Goal: Task Accomplishment & Management: Complete application form

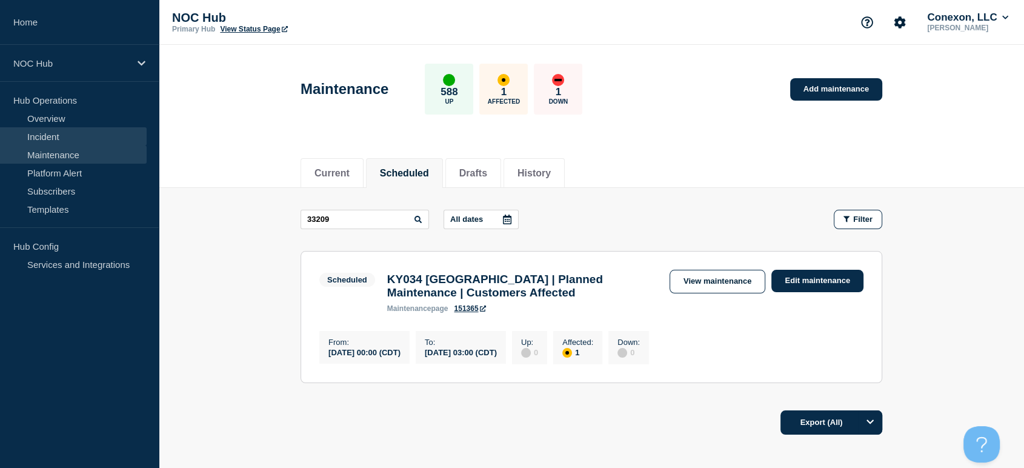
click at [37, 139] on link "Incident" at bounding box center [73, 136] width 147 height 18
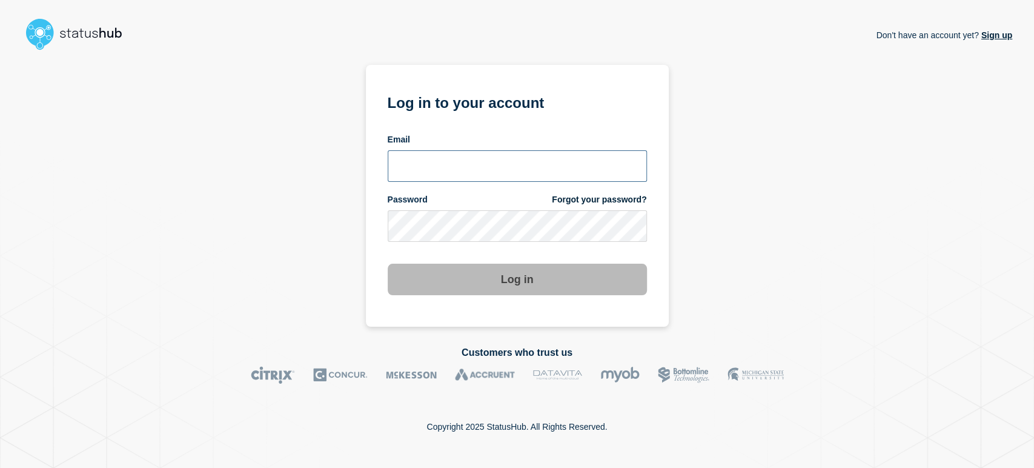
click at [414, 166] on input "email input" at bounding box center [517, 166] width 259 height 32
type input "sean.webb@conexon.us"
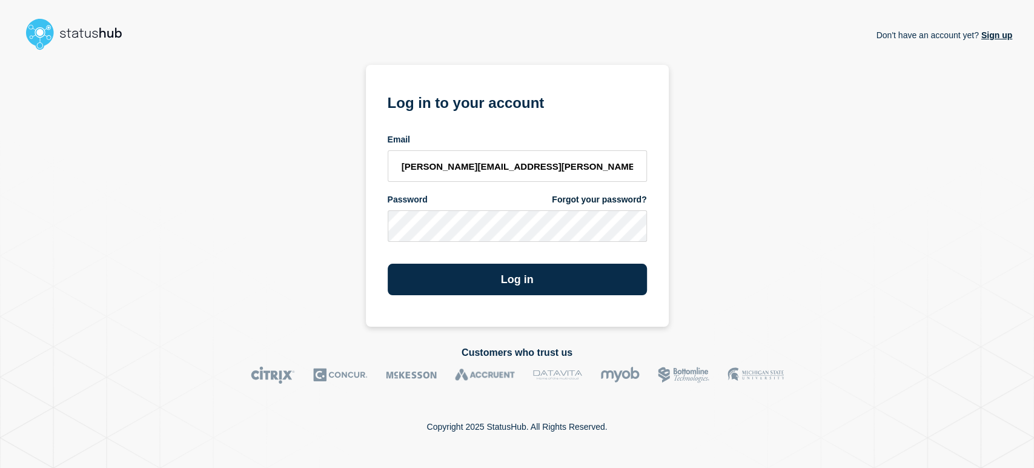
click at [388, 264] on button "Log in" at bounding box center [517, 280] width 259 height 32
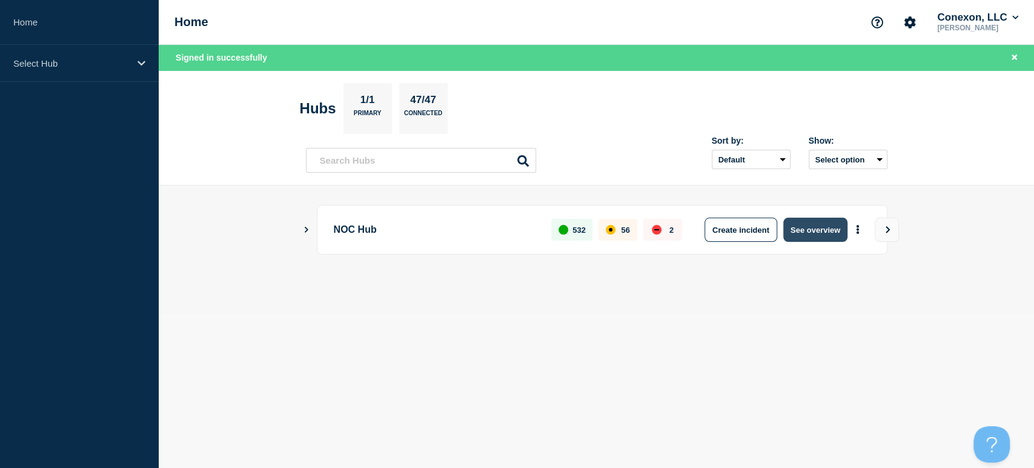
click at [796, 224] on button "See overview" at bounding box center [815, 229] width 64 height 24
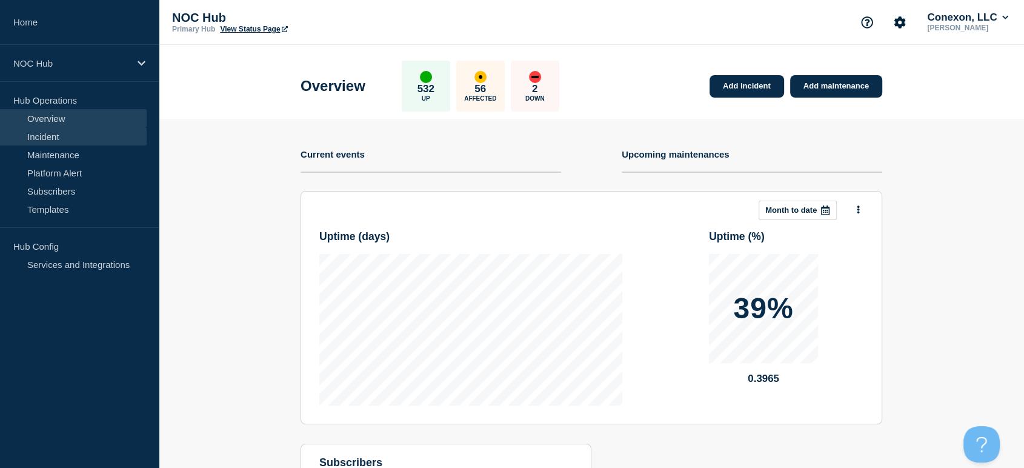
click at [42, 134] on link "Incident" at bounding box center [73, 136] width 147 height 18
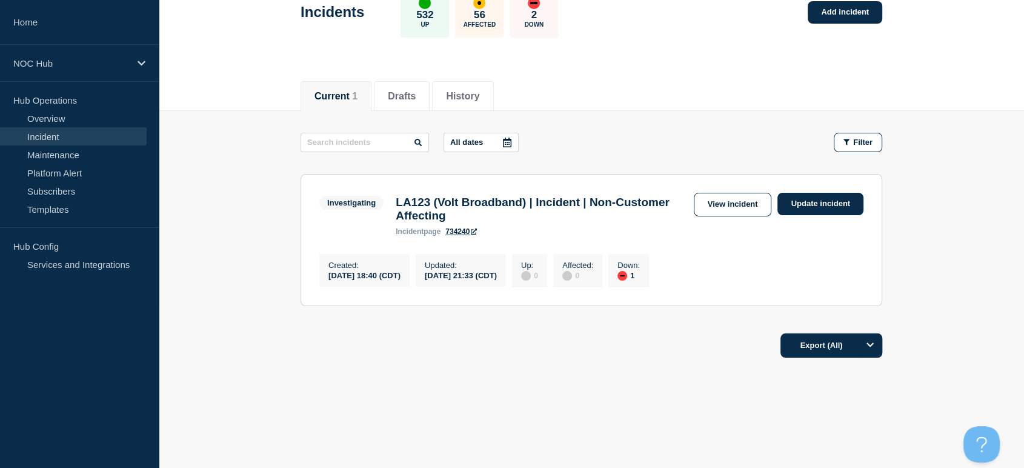
scroll to position [16, 0]
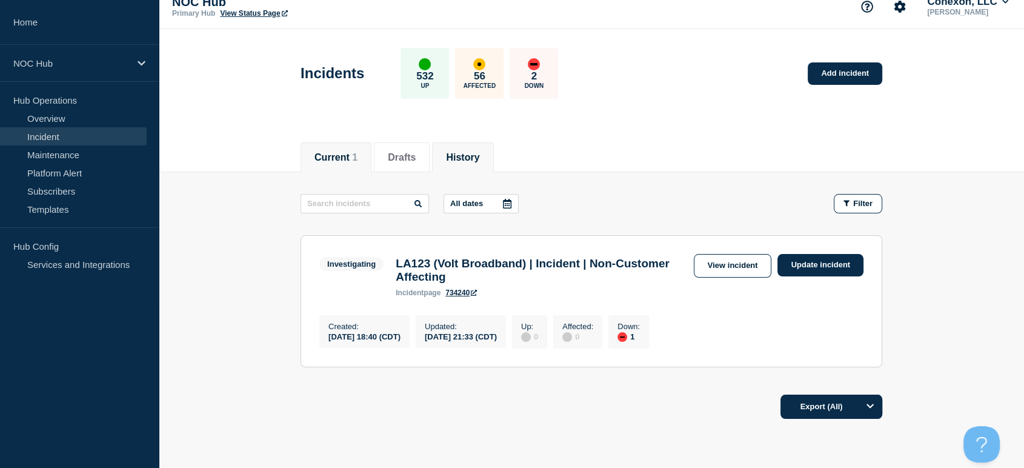
click at [470, 152] on button "History" at bounding box center [462, 157] width 33 height 11
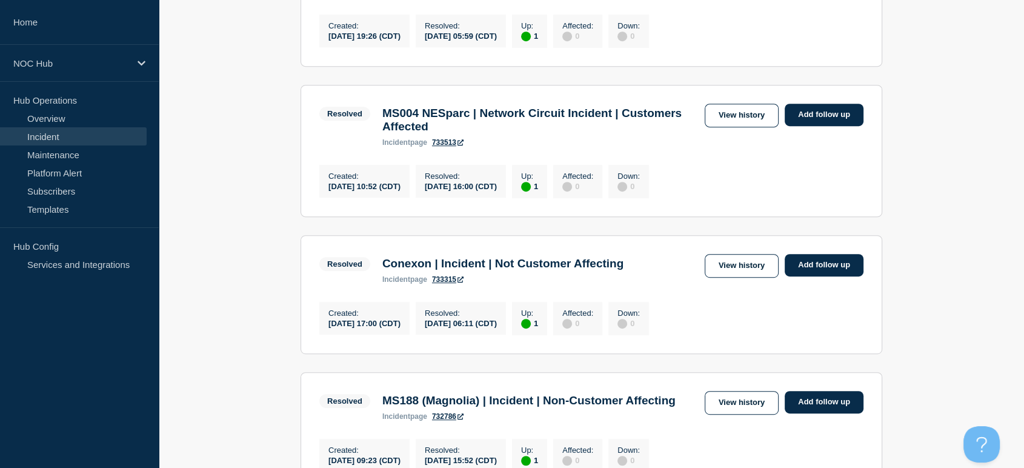
scroll to position [689, 0]
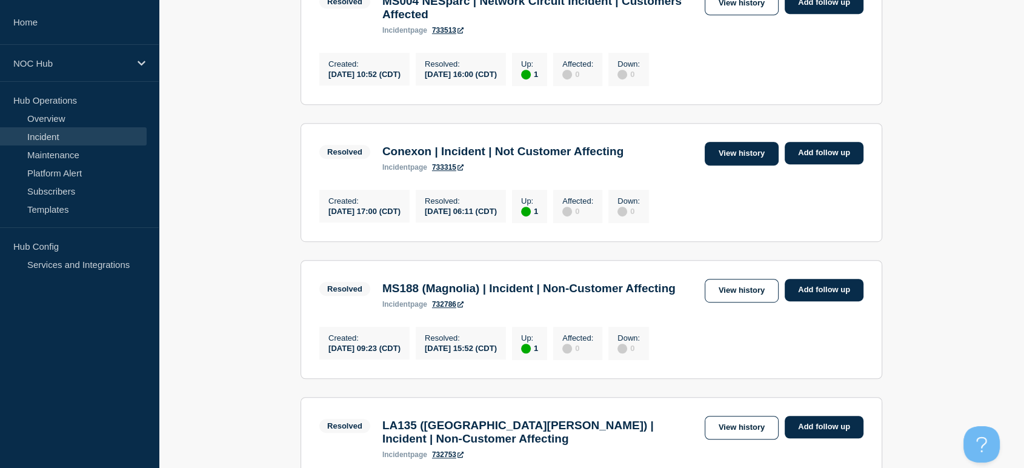
click at [728, 165] on link "View history" at bounding box center [742, 154] width 74 height 24
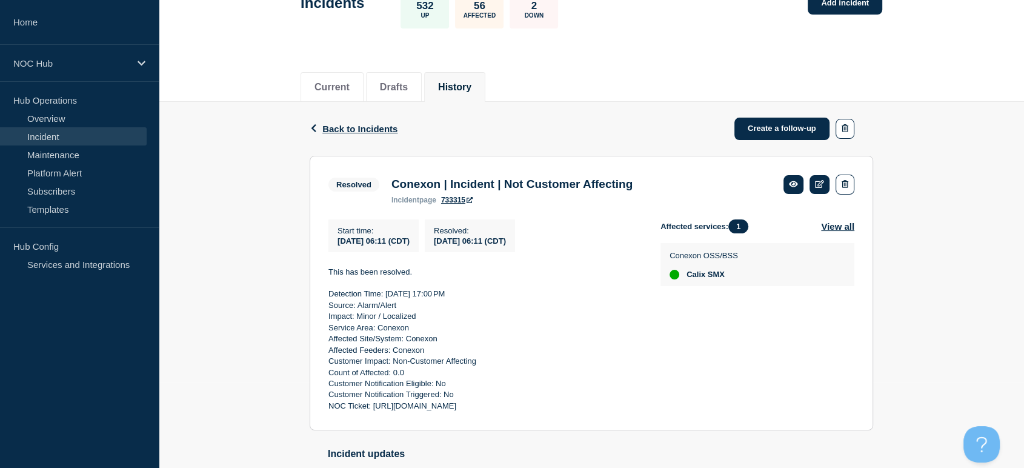
scroll to position [182, 0]
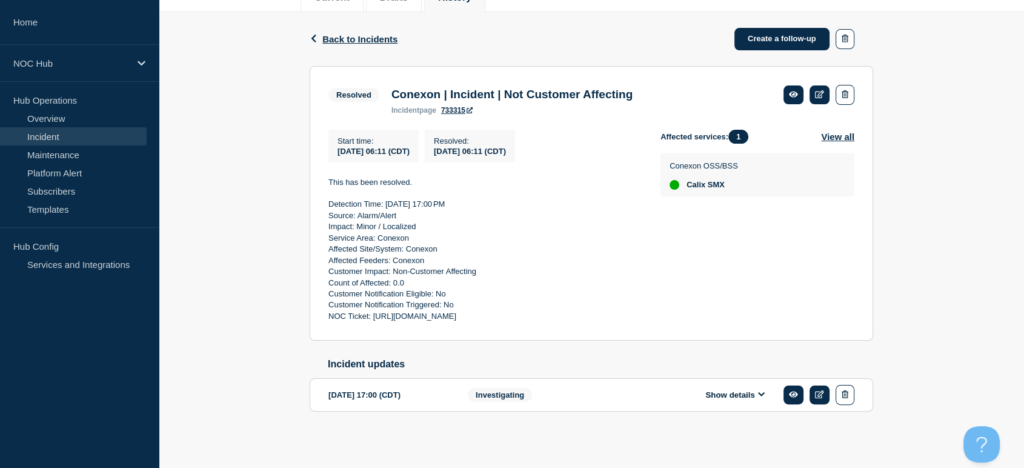
drag, startPoint x: 322, startPoint y: 178, endPoint x: 640, endPoint y: 321, distance: 349.0
click at [640, 321] on section "Resolved Conexon | Incident | Not Customer Affecting incident page 733315 Start…" at bounding box center [591, 203] width 563 height 275
copy div "This has been resolved. Detection Time: [DATE] 17:00 PM Source: Alarm/Alert Imp…"
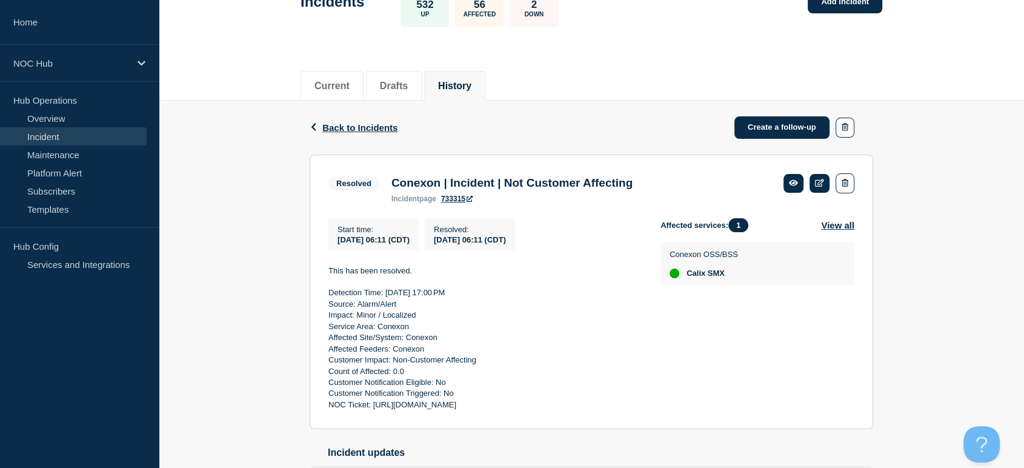
scroll to position [0, 0]
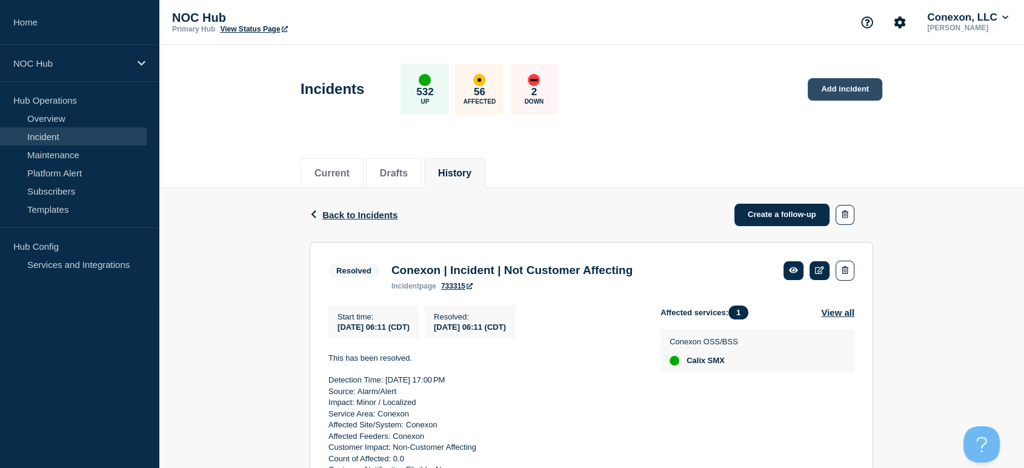
click at [841, 87] on link "Add incident" at bounding box center [845, 89] width 75 height 22
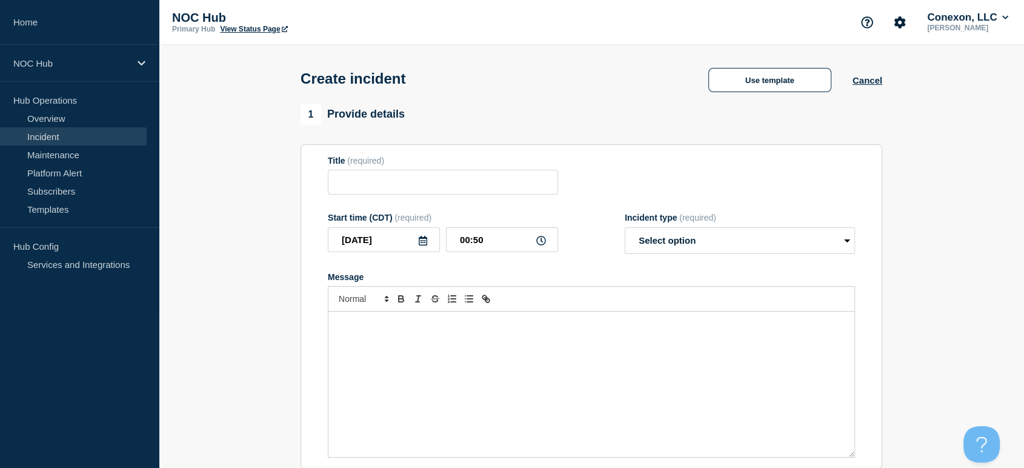
scroll to position [202, 0]
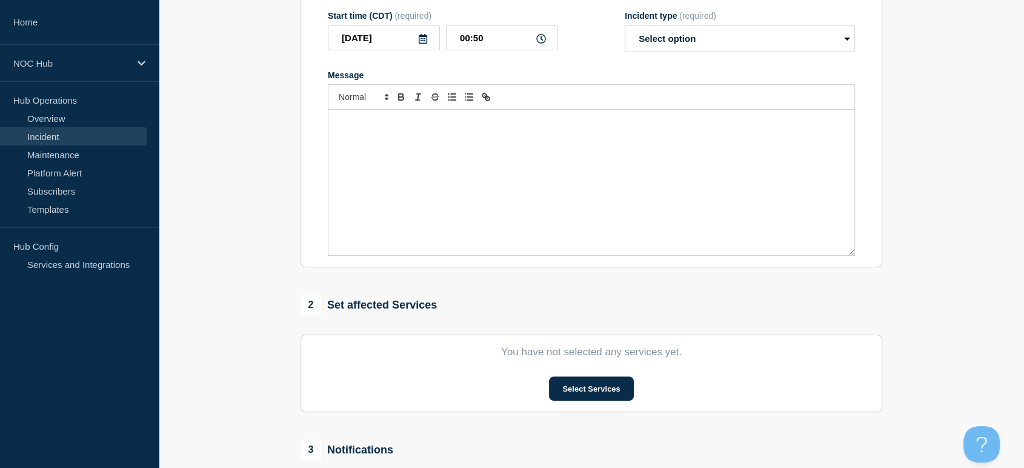
click at [429, 148] on div "Message" at bounding box center [591, 182] width 526 height 145
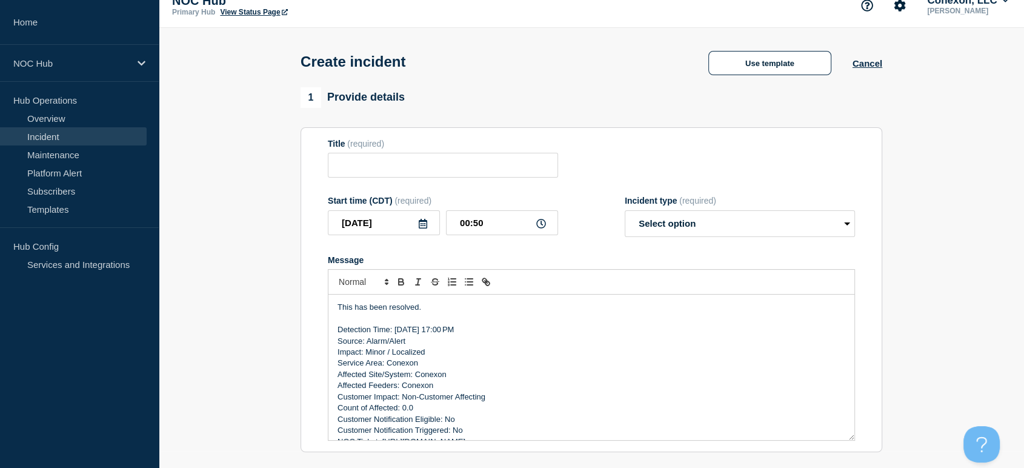
scroll to position [0, 0]
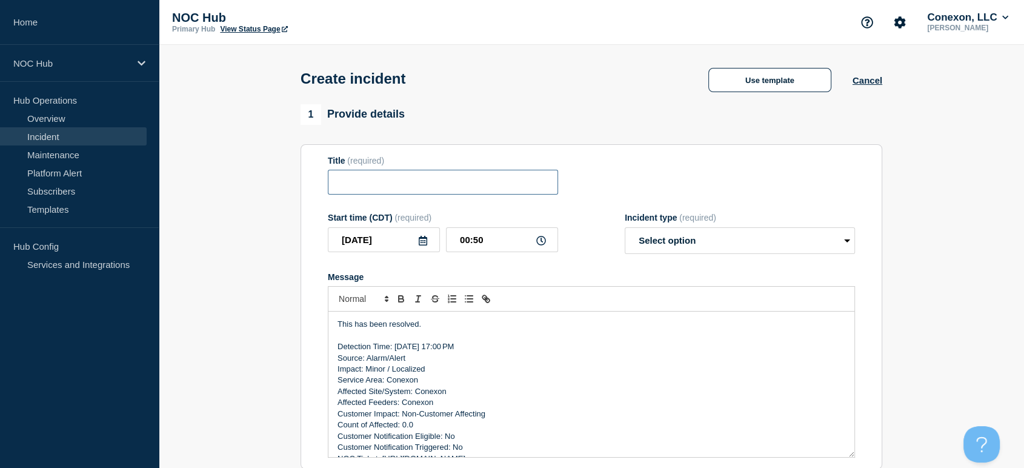
click at [368, 182] on input "Title" at bounding box center [443, 182] width 230 height 25
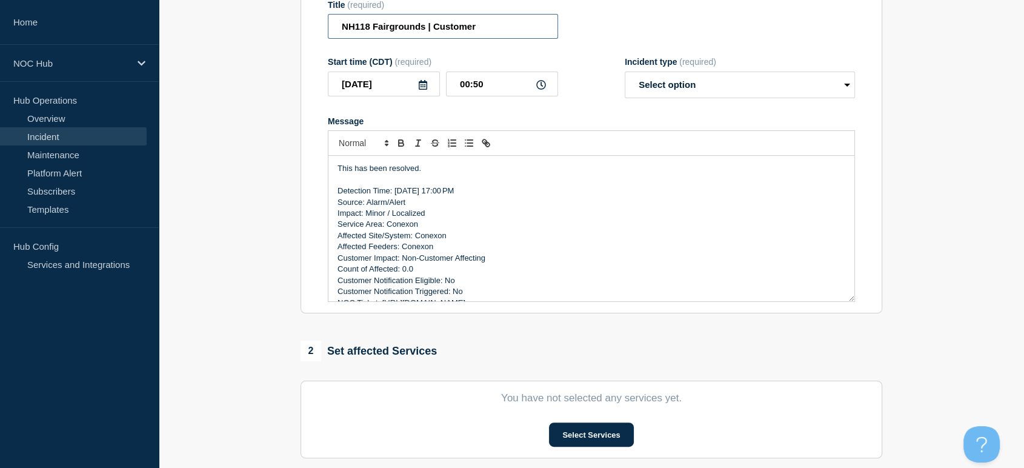
scroll to position [134, 0]
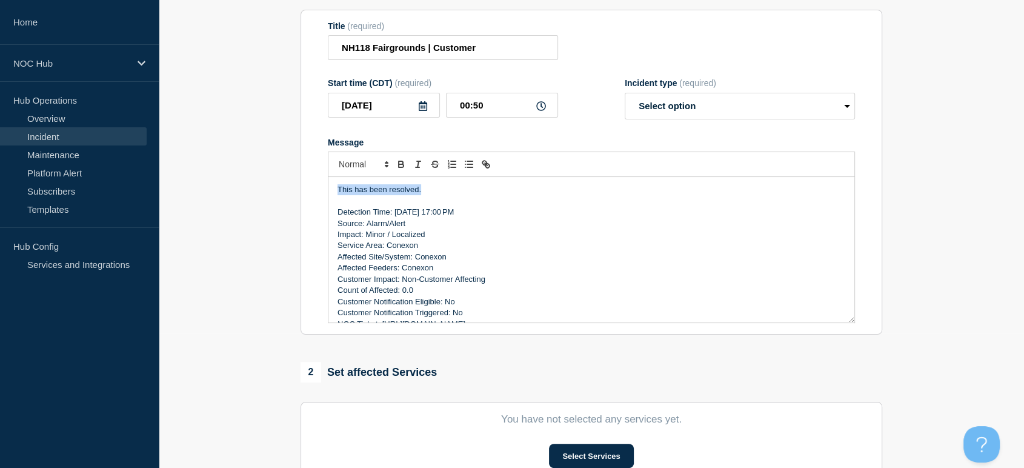
drag, startPoint x: 434, startPoint y: 191, endPoint x: 281, endPoint y: 193, distance: 153.3
click at [281, 193] on section "1 Provide details Title (required) NH118 Fairgrounds | Customer Start time (CDT…" at bounding box center [591, 317] width 865 height 694
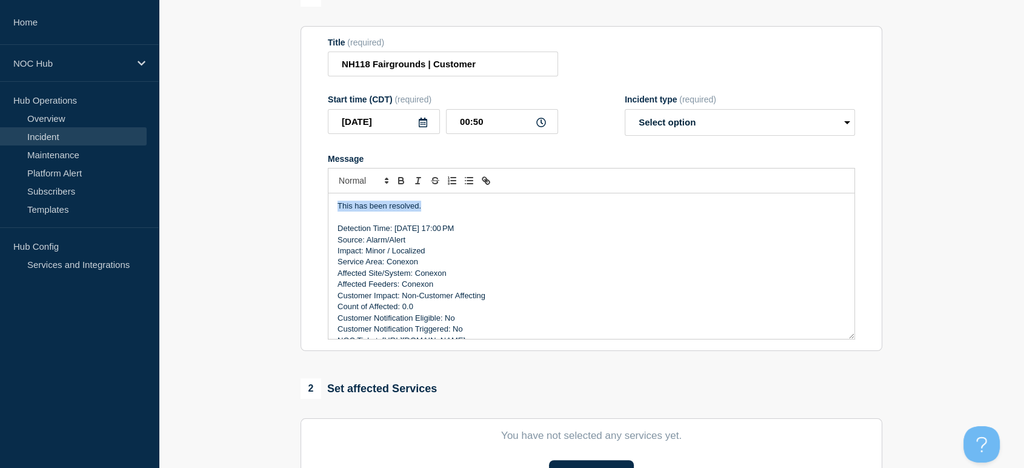
scroll to position [0, 0]
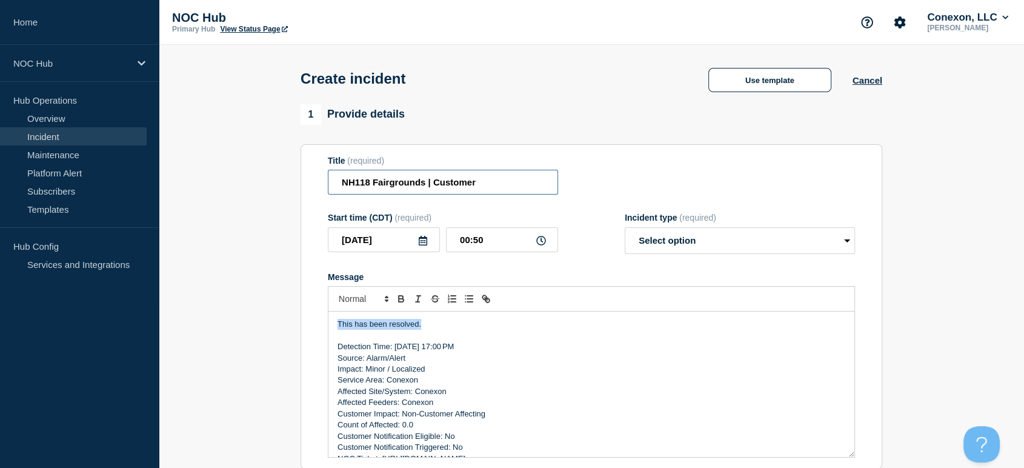
click at [485, 188] on input "NH118 Fairgrounds | Customer" at bounding box center [443, 182] width 230 height 25
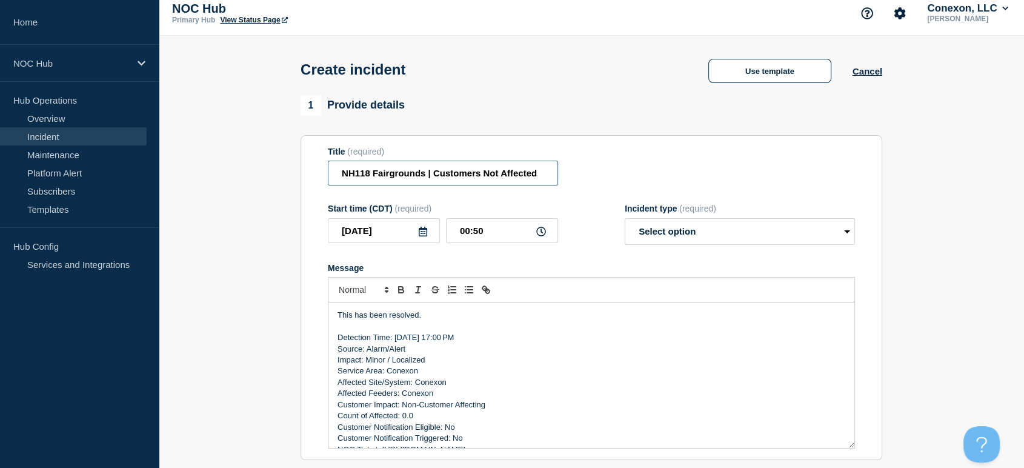
scroll to position [134, 0]
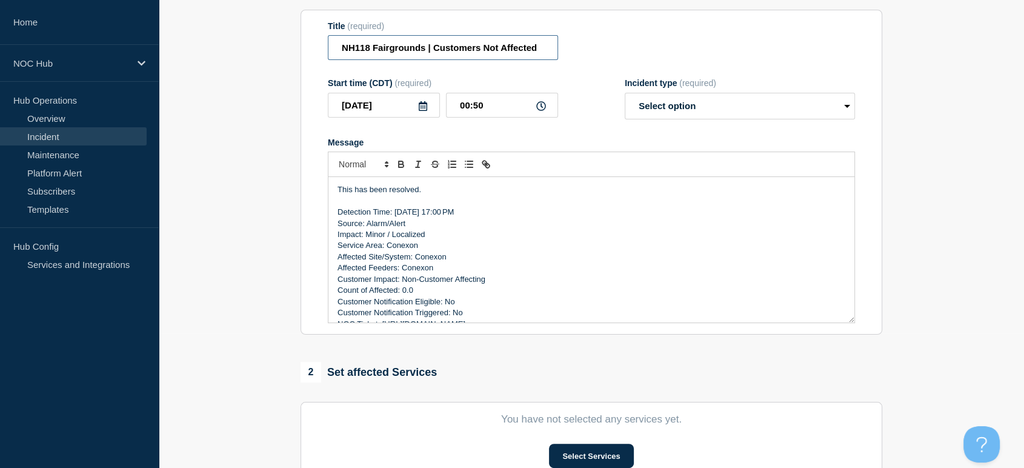
type input "NH118 Fairgrounds | Customers Not Affected"
drag, startPoint x: 431, startPoint y: 193, endPoint x: 316, endPoint y: 190, distance: 115.7
click at [316, 190] on section "Title (required) NH118 Fairgrounds | Customers Not Affected Start time (CDT) (r…" at bounding box center [591, 172] width 582 height 325
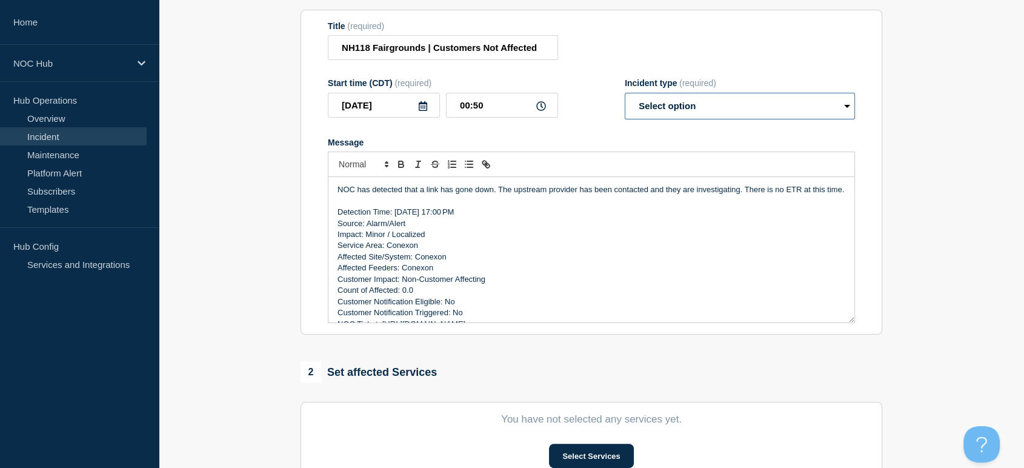
click at [660, 114] on select "Select option Investigating Identified Monitoring" at bounding box center [740, 106] width 230 height 27
select select "investigating"
click at [625, 96] on select "Select option Investigating Identified Monitoring" at bounding box center [740, 106] width 230 height 27
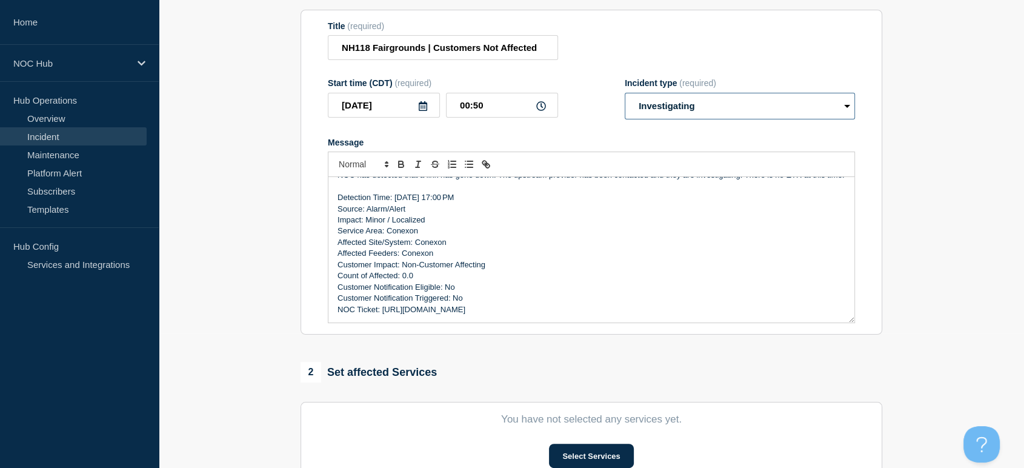
scroll to position [25, 0]
click at [580, 445] on section "You have not selected any services yet. Select Services" at bounding box center [591, 441] width 582 height 78
click at [583, 453] on button "Select Services" at bounding box center [591, 455] width 84 height 24
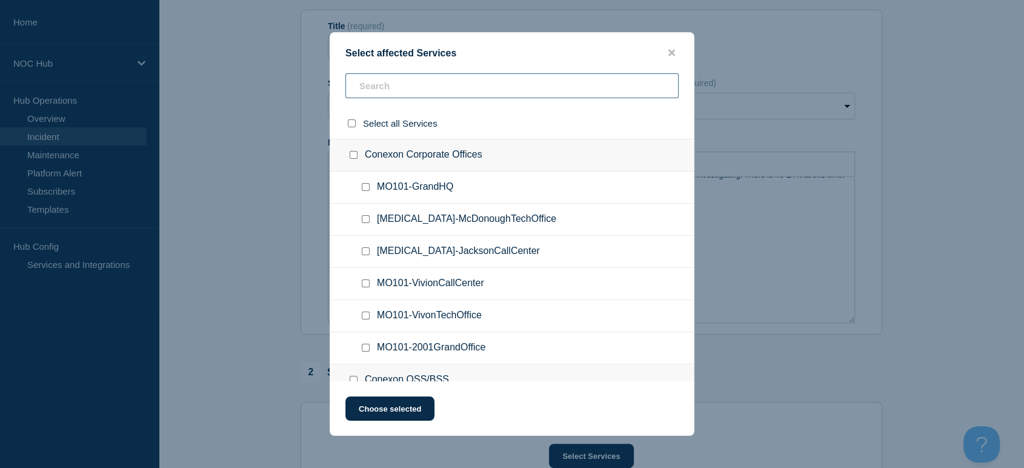
click at [414, 91] on input "text" at bounding box center [511, 85] width 333 height 25
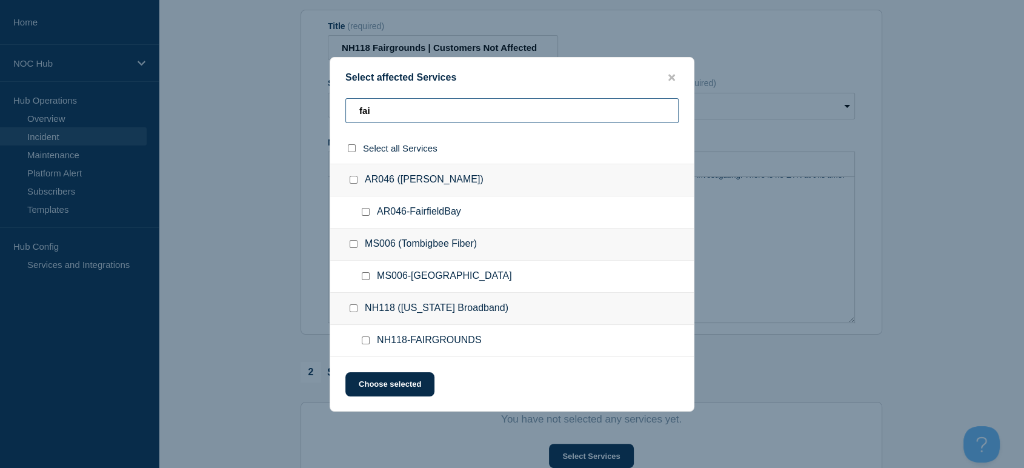
type input "fai"
click at [367, 343] on input "NH118-FAIRGROUNDS checkbox" at bounding box center [366, 340] width 8 height 8
checkbox input "true"
click at [393, 390] on button "Choose selected" at bounding box center [389, 384] width 89 height 24
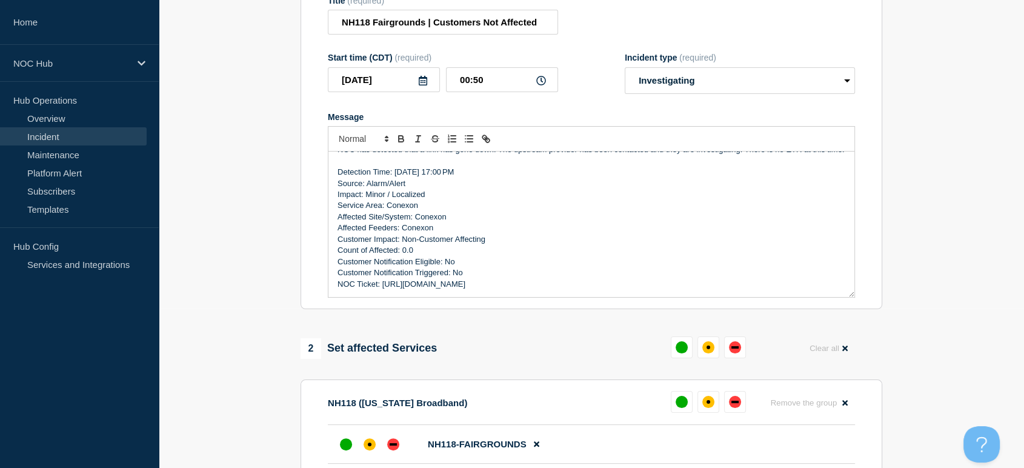
scroll to position [336, 0]
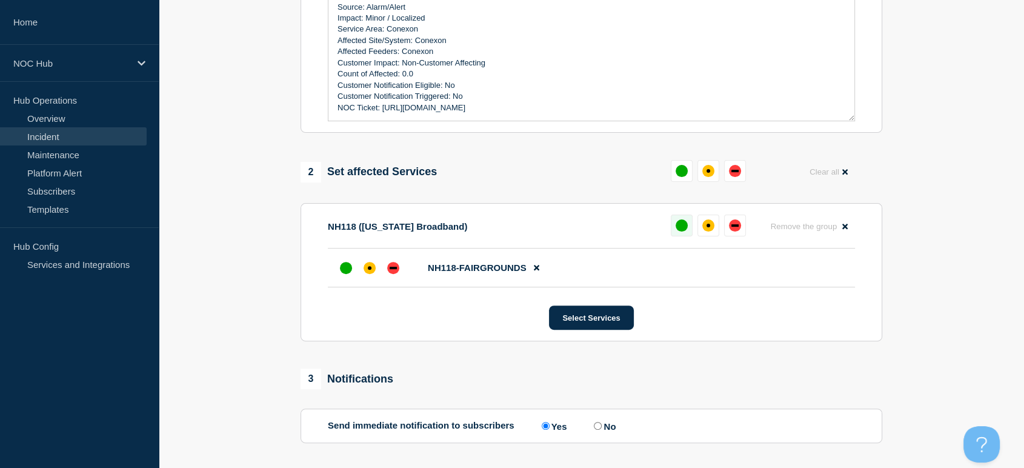
click at [681, 226] on div "up" at bounding box center [681, 225] width 12 height 12
click at [600, 426] on input "No" at bounding box center [598, 426] width 8 height 8
radio input "true"
radio input "false"
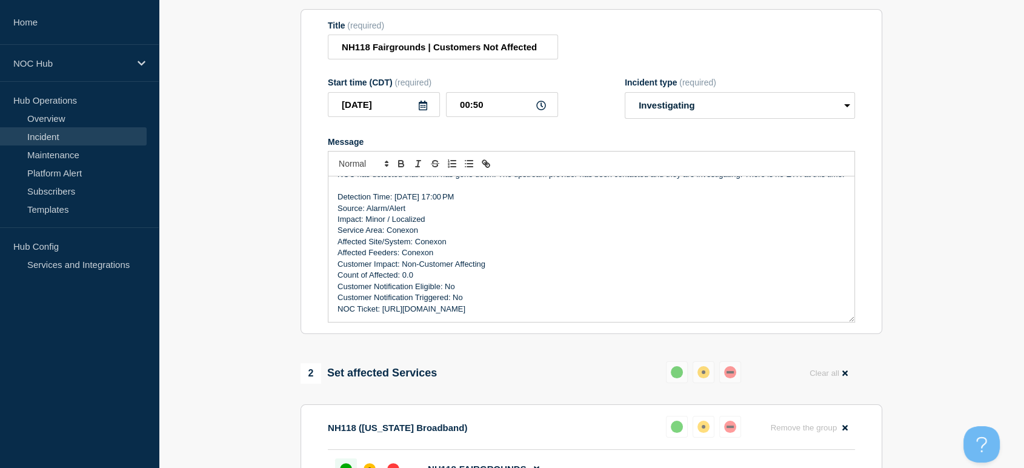
scroll to position [134, 0]
click at [414, 202] on p "Detection Time: [DATE] 17:00 PM" at bounding box center [591, 197] width 508 height 11
click at [417, 202] on p "Detection Time: [DATE] 17:00 PM" at bounding box center [591, 197] width 508 height 11
click at [422, 202] on p "Detection Time: [DATE] 17:00 PM" at bounding box center [591, 197] width 508 height 11
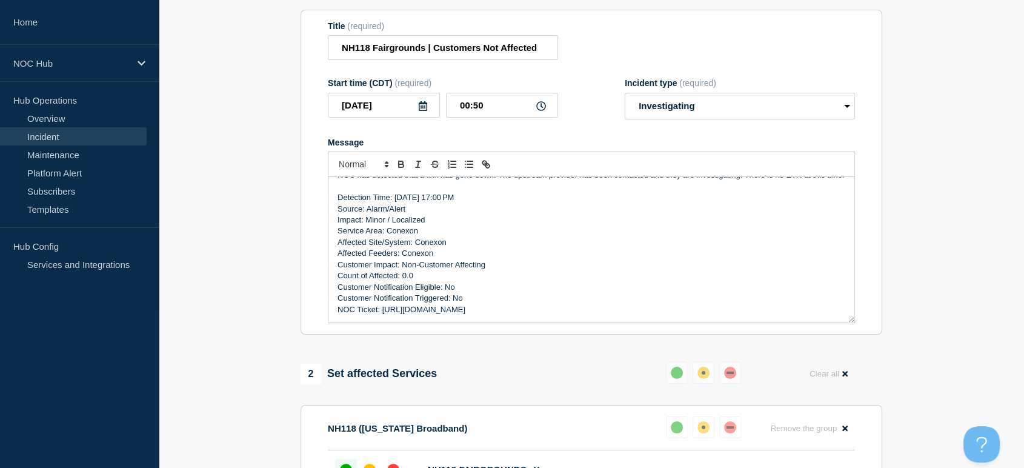
click at [414, 201] on p "Detection Time: [DATE] 17:00 PM" at bounding box center [591, 197] width 508 height 11
click at [416, 203] on p "Detection Time: [DATE] 17:00 PM" at bounding box center [591, 197] width 508 height 11
click at [407, 233] on p "Service Area: Conexon" at bounding box center [591, 230] width 508 height 11
click at [418, 233] on p "Service Area: Conexon" at bounding box center [591, 230] width 508 height 11
drag, startPoint x: 418, startPoint y: 233, endPoint x: 388, endPoint y: 233, distance: 30.3
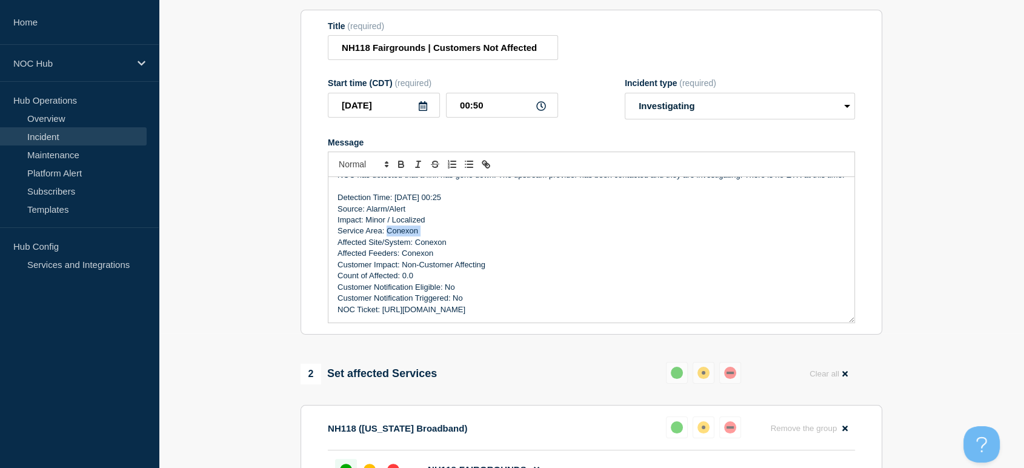
click at [388, 233] on p "Service Area: Conexon" at bounding box center [591, 230] width 508 height 11
click at [447, 242] on p "Affected Site/System: Conexon" at bounding box center [591, 242] width 508 height 11
click at [440, 262] on p "Customer Impact: Non-Customer Affecting" at bounding box center [591, 264] width 508 height 11
click at [453, 259] on p "Affected Feeders: Conexon" at bounding box center [591, 253] width 508 height 11
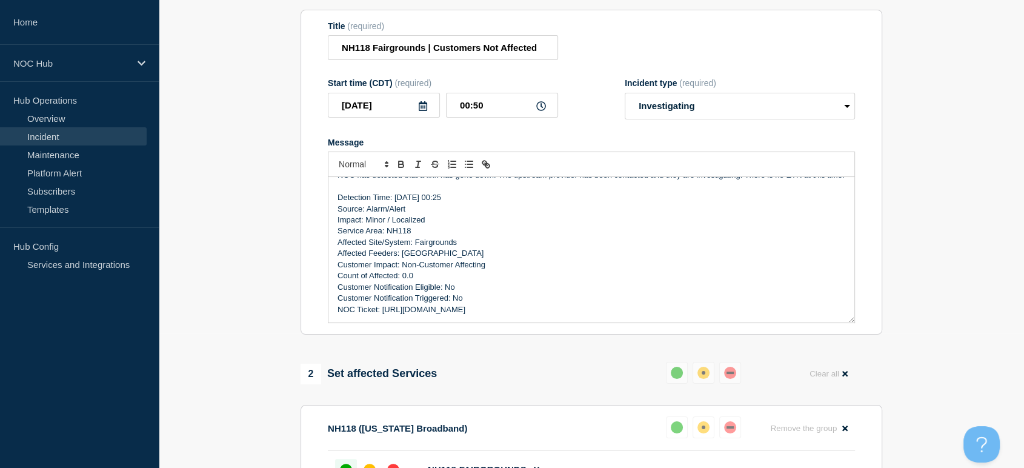
click at [653, 311] on p "NOC Ticket: [URL][DOMAIN_NAME]" at bounding box center [591, 309] width 508 height 11
click at [662, 307] on p "NOC Ticket: [URL][DOMAIN_NAME]" at bounding box center [591, 309] width 508 height 11
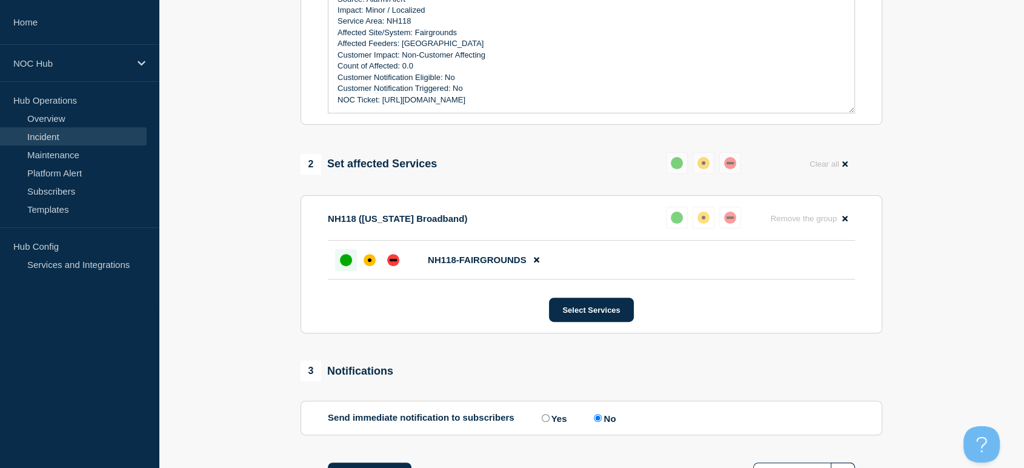
scroll to position [445, 0]
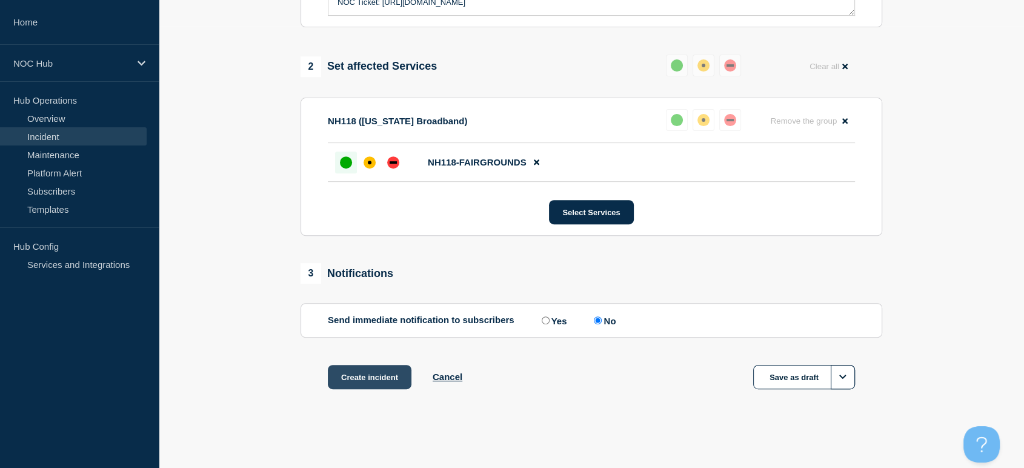
click at [368, 386] on button "Create incident" at bounding box center [370, 377] width 84 height 24
